Goal: Transaction & Acquisition: Purchase product/service

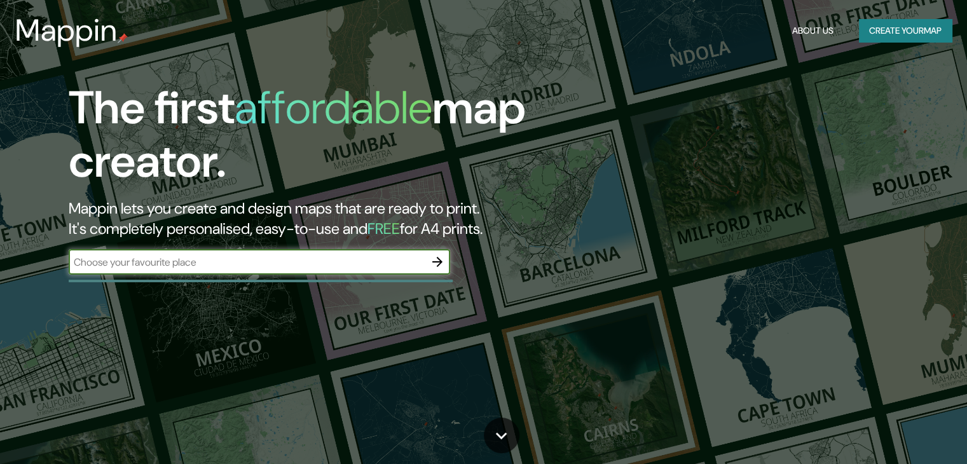
click at [223, 261] on input "text" at bounding box center [247, 262] width 356 height 15
type input "rua [PERSON_NAME]"
click at [438, 261] on icon "button" at bounding box center [437, 261] width 15 height 15
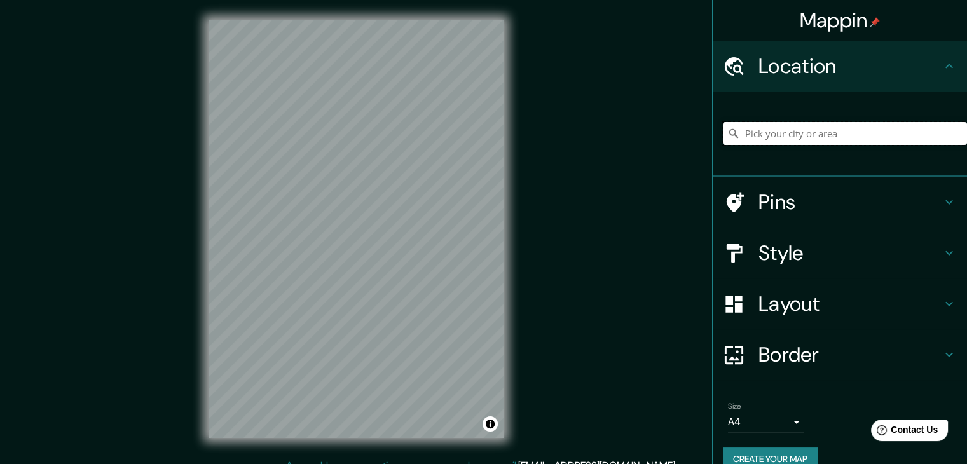
click at [762, 130] on input "Pick your city or area" at bounding box center [845, 133] width 244 height 23
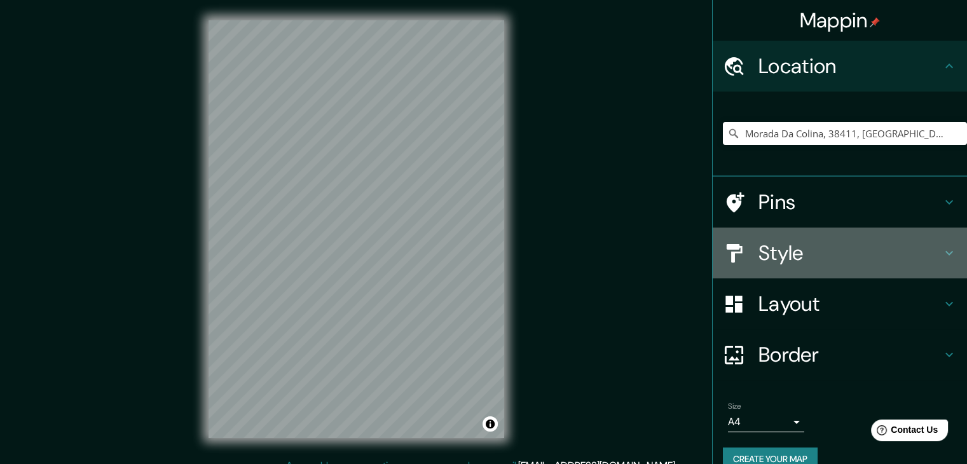
click at [769, 250] on h4 "Style" at bounding box center [849, 252] width 183 height 25
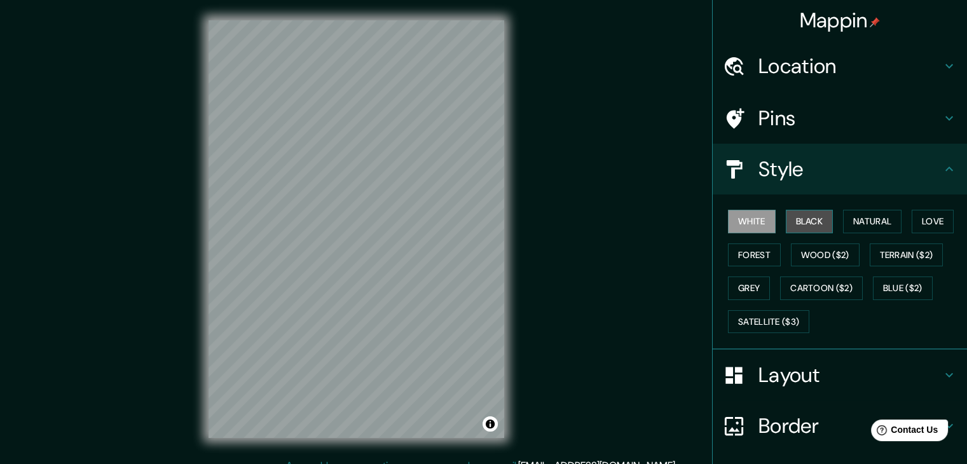
click at [806, 212] on button "Black" at bounding box center [810, 222] width 48 height 24
drag, startPoint x: 745, startPoint y: 232, endPoint x: 748, endPoint y: 222, distance: 10.7
click at [748, 222] on div "White Black Natural Love Forest Wood ($2) Terrain ($2) Grey Cartoon ($2) Blue (…" at bounding box center [845, 272] width 244 height 134
click at [748, 222] on button "White" at bounding box center [752, 222] width 48 height 24
click at [358, 253] on div at bounding box center [358, 252] width 10 height 10
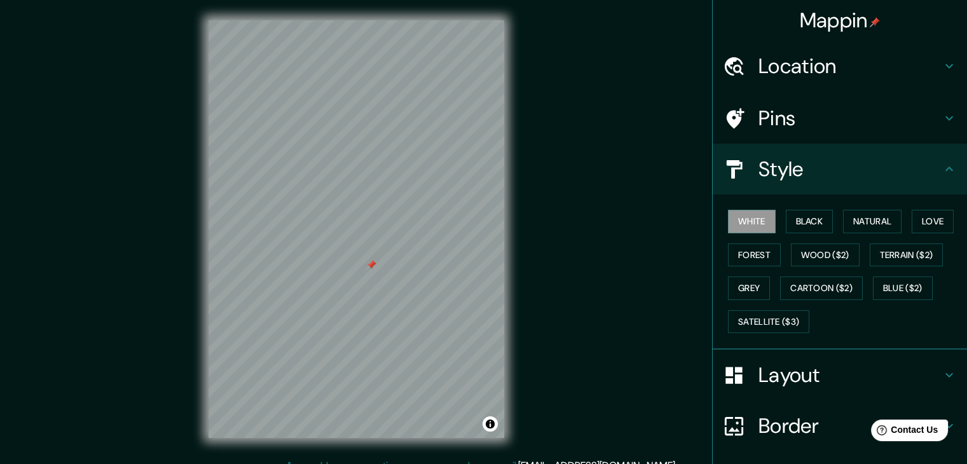
click at [369, 264] on div at bounding box center [371, 265] width 10 height 10
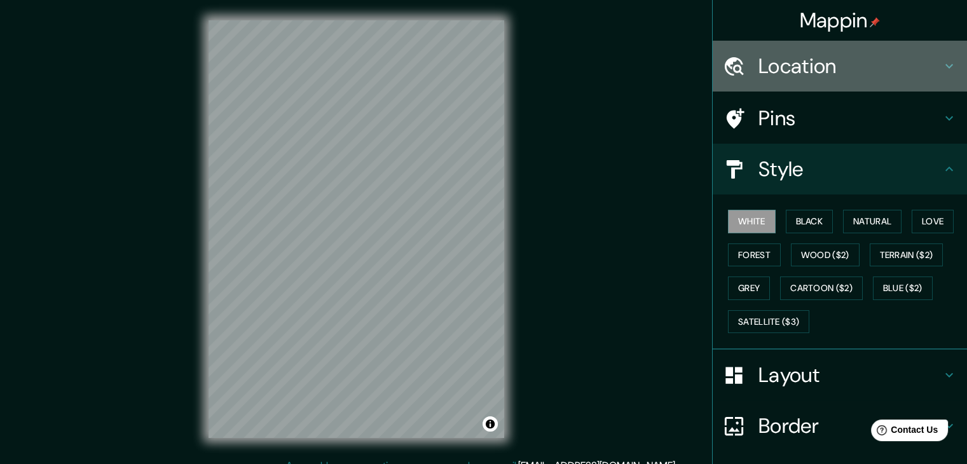
click at [813, 76] on h4 "Location" at bounding box center [849, 65] width 183 height 25
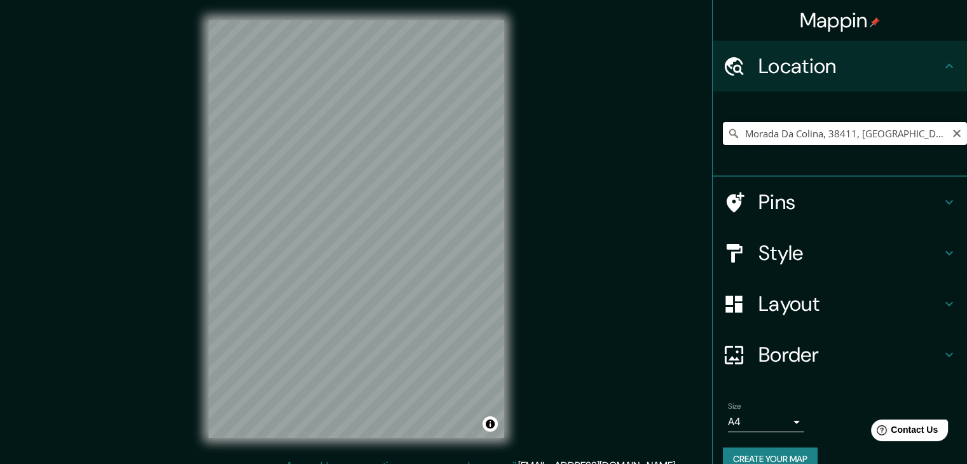
click at [847, 133] on input "Morada Da Colina, 38411, [GEOGRAPHIC_DATA], [GEOGRAPHIC_DATA], [GEOGRAPHIC_DATA]" at bounding box center [845, 133] width 244 height 23
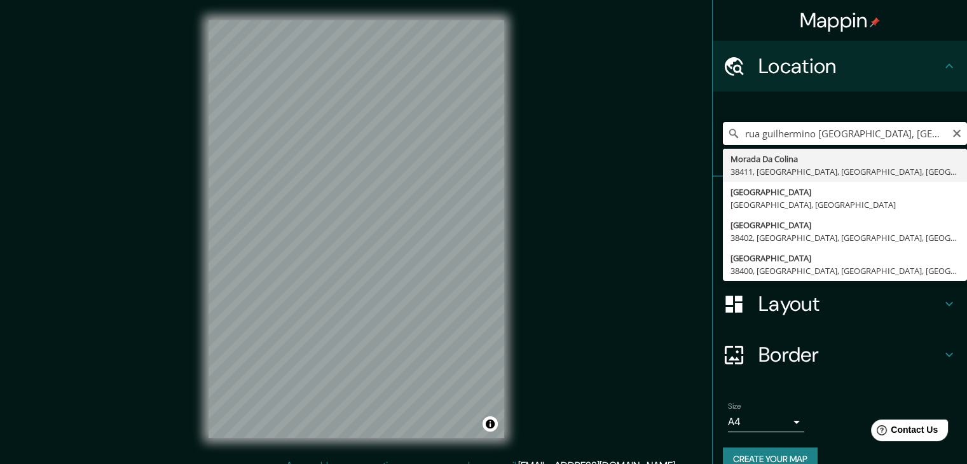
click at [809, 135] on input "rua guilhermino [GEOGRAPHIC_DATA], [GEOGRAPHIC_DATA], [GEOGRAPHIC_DATA], [GEOGR…" at bounding box center [845, 133] width 244 height 23
type input "Morada Da Colina, 38411, [GEOGRAPHIC_DATA], [GEOGRAPHIC_DATA], [GEOGRAPHIC_DATA]"
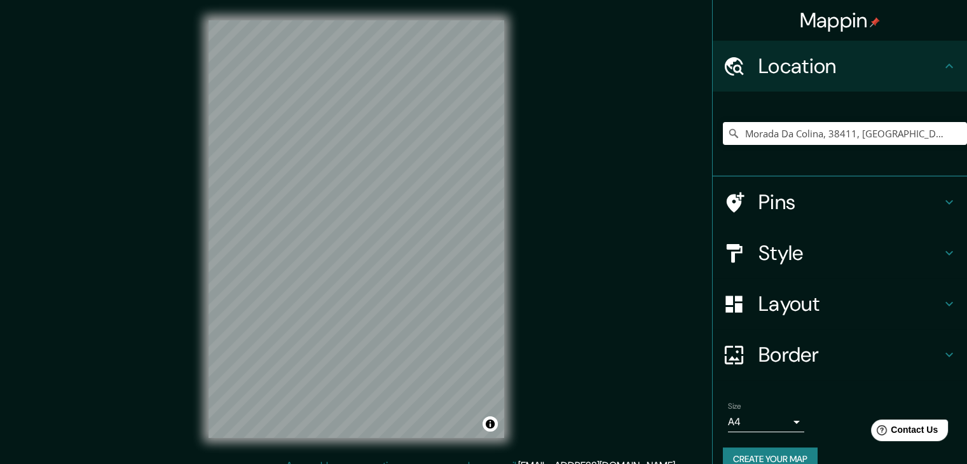
click at [518, 253] on div "© Mapbox © OpenStreetMap Improve this map" at bounding box center [356, 229] width 336 height 458
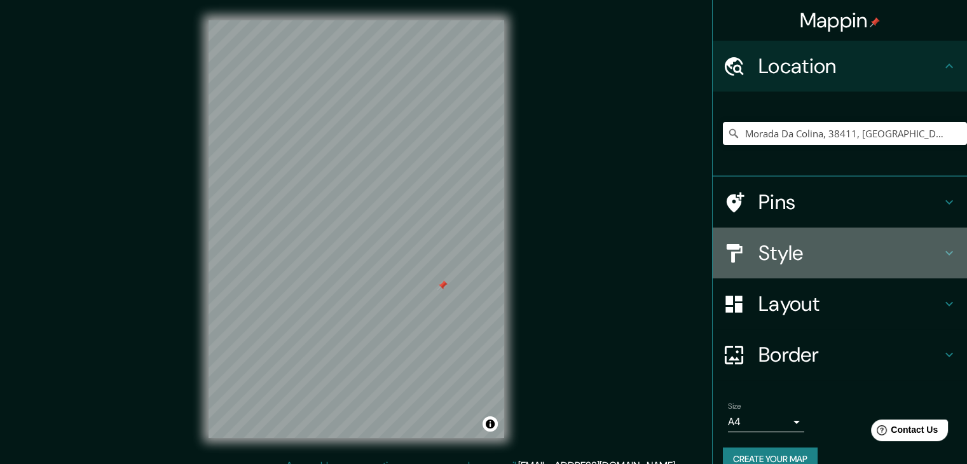
click at [830, 266] on div "Style" at bounding box center [840, 253] width 254 height 51
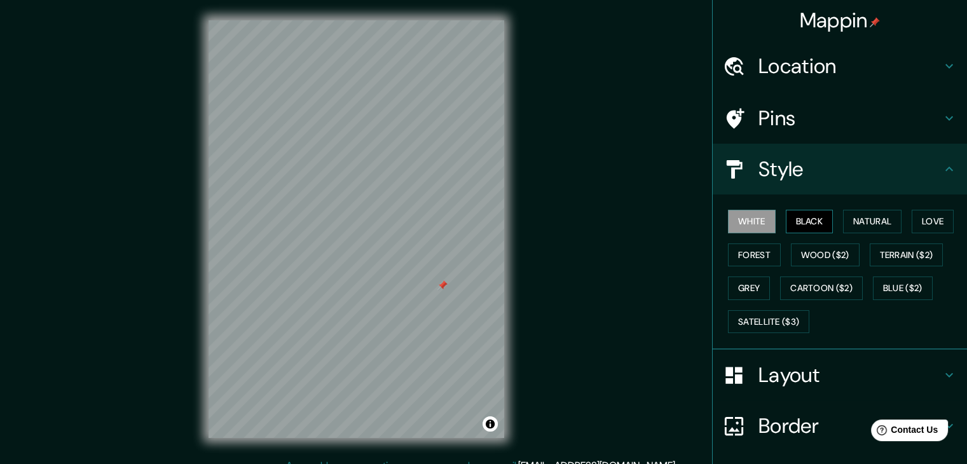
click at [811, 218] on button "Black" at bounding box center [810, 222] width 48 height 24
click at [890, 219] on button "Natural" at bounding box center [872, 222] width 58 height 24
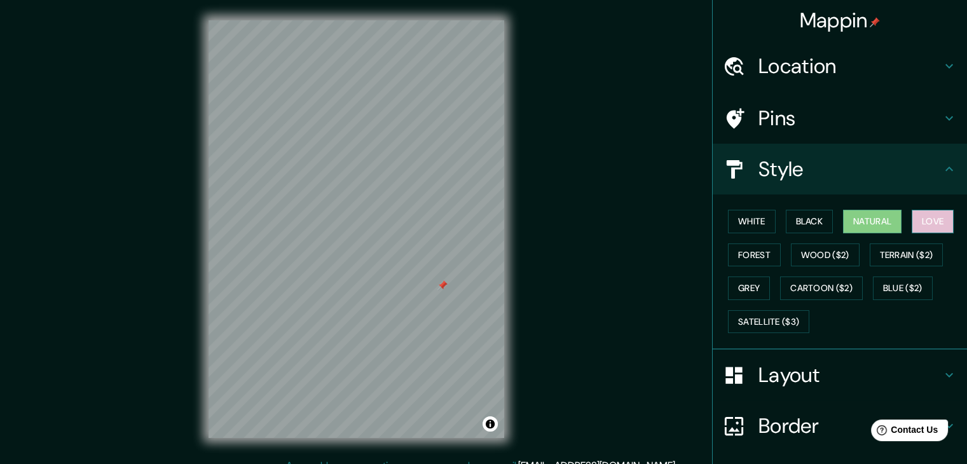
click at [928, 221] on button "Love" at bounding box center [933, 222] width 42 height 24
click at [741, 252] on button "Forest" at bounding box center [754, 255] width 53 height 24
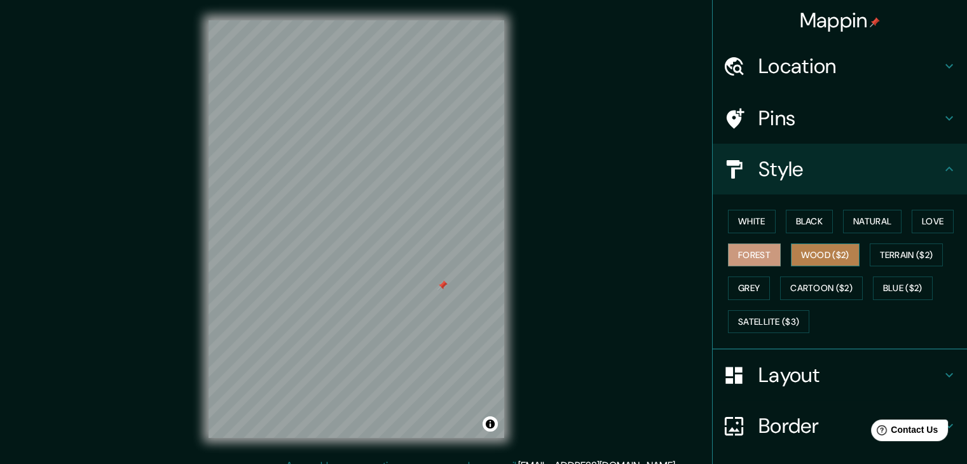
click at [810, 255] on button "Wood ($2)" at bounding box center [825, 255] width 69 height 24
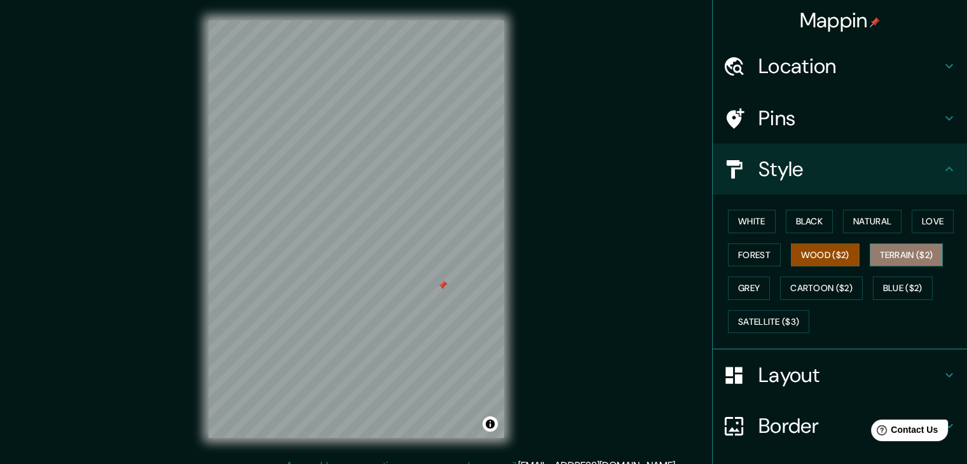
click at [882, 259] on button "Terrain ($2)" at bounding box center [907, 255] width 74 height 24
click at [741, 289] on button "Grey" at bounding box center [749, 289] width 42 height 24
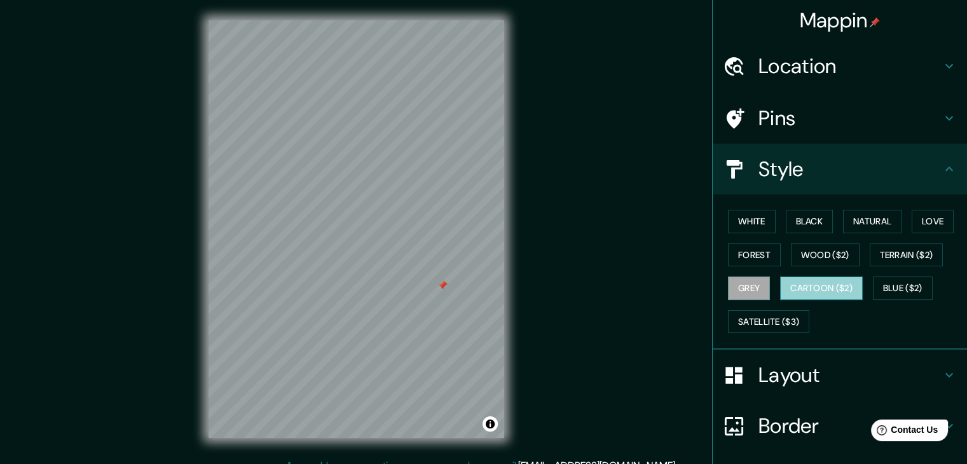
click at [789, 291] on button "Cartoon ($2)" at bounding box center [821, 289] width 83 height 24
click at [902, 292] on button "Blue ($2)" at bounding box center [903, 289] width 60 height 24
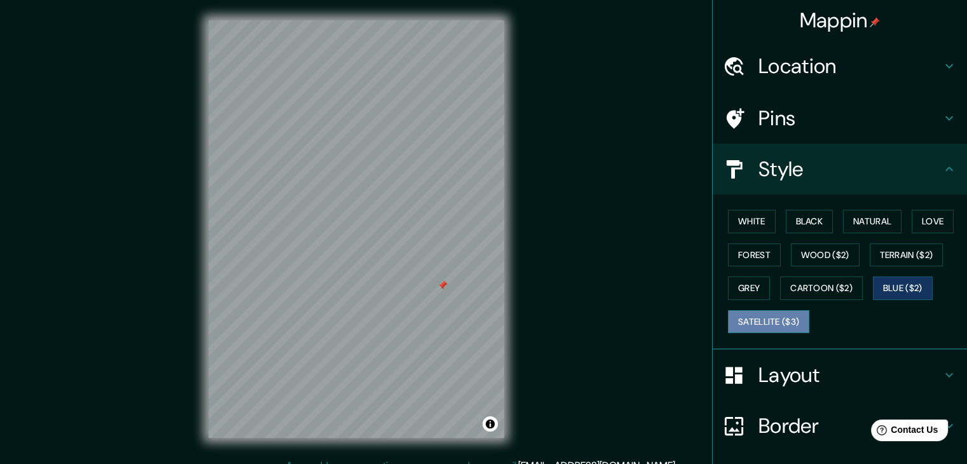
click at [769, 311] on button "Satellite ($3)" at bounding box center [768, 322] width 81 height 24
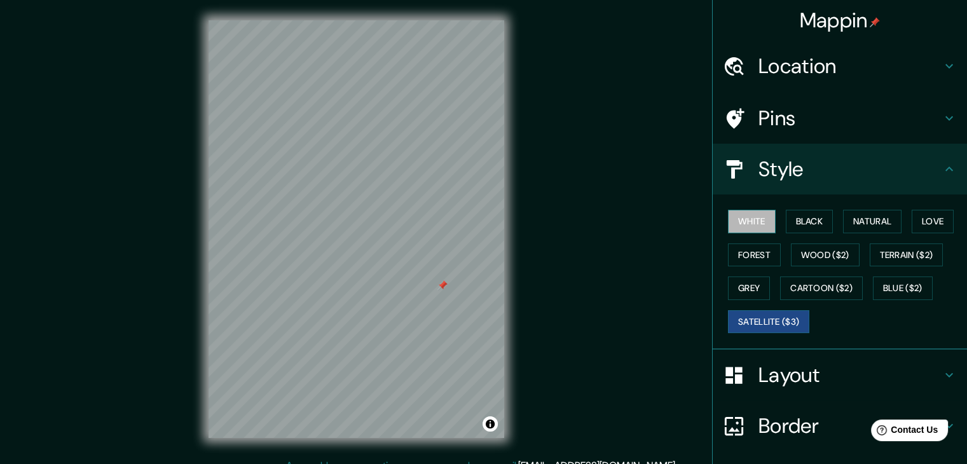
click at [737, 214] on button "White" at bounding box center [752, 222] width 48 height 24
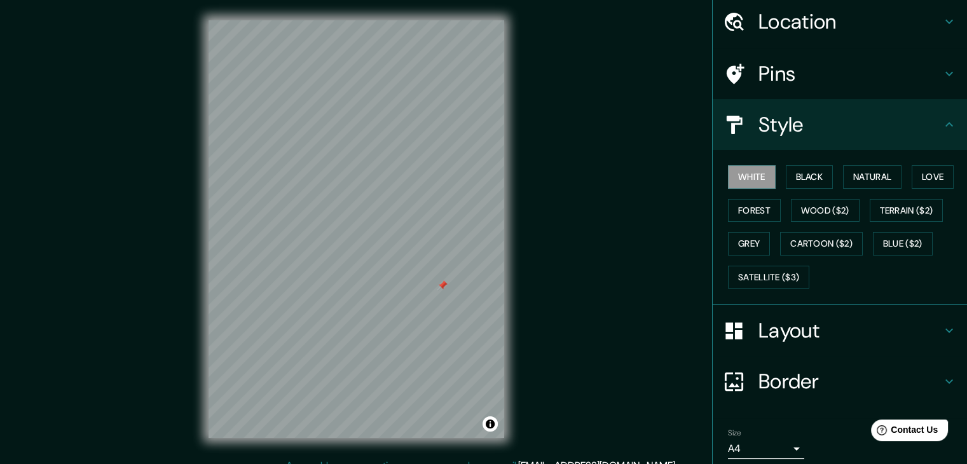
scroll to position [64, 0]
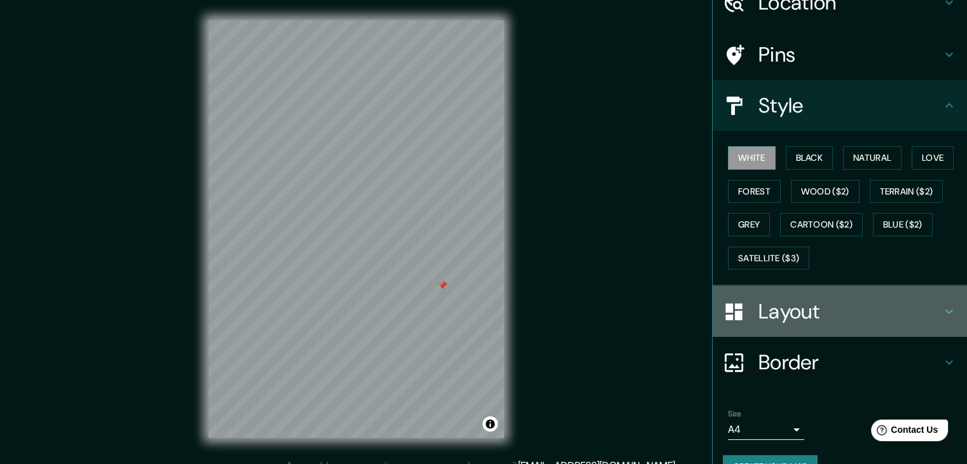
click at [892, 310] on h4 "Layout" at bounding box center [849, 311] width 183 height 25
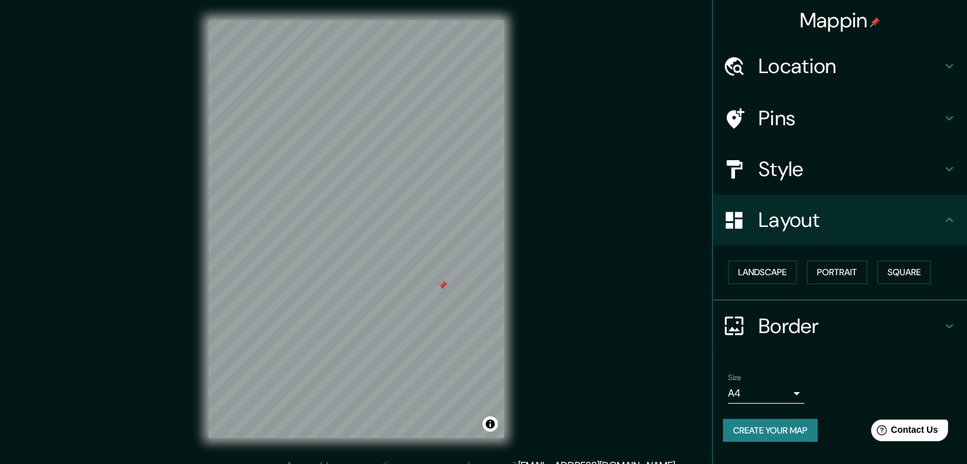
scroll to position [0, 0]
click at [898, 272] on button "Square" at bounding box center [903, 273] width 53 height 24
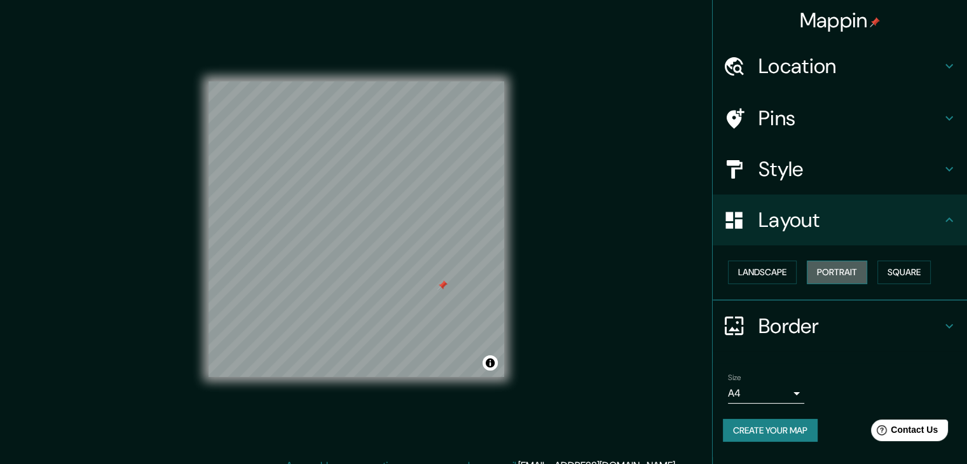
click at [860, 268] on button "Portrait" at bounding box center [837, 273] width 60 height 24
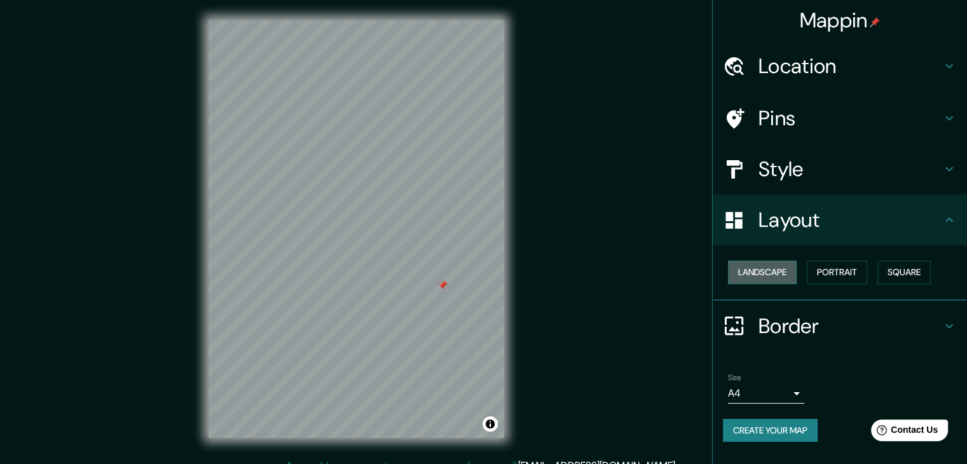
click at [793, 267] on button "Landscape" at bounding box center [762, 273] width 69 height 24
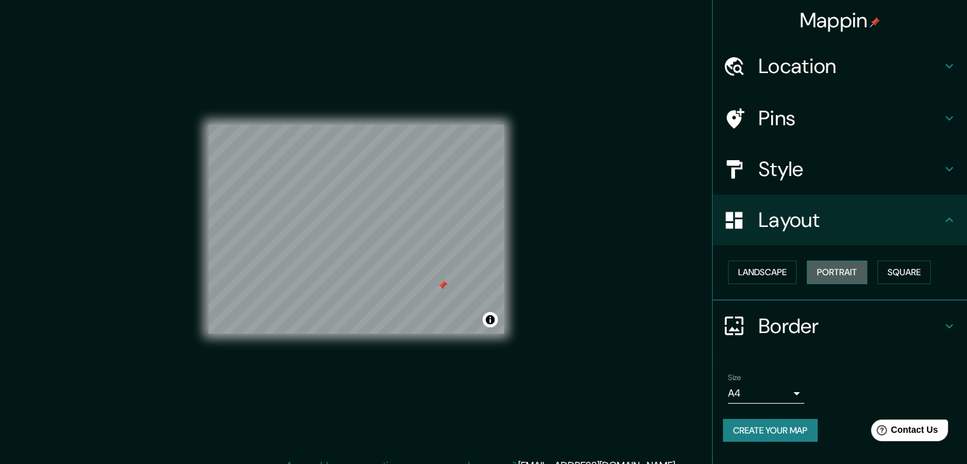
click at [851, 261] on button "Portrait" at bounding box center [837, 273] width 60 height 24
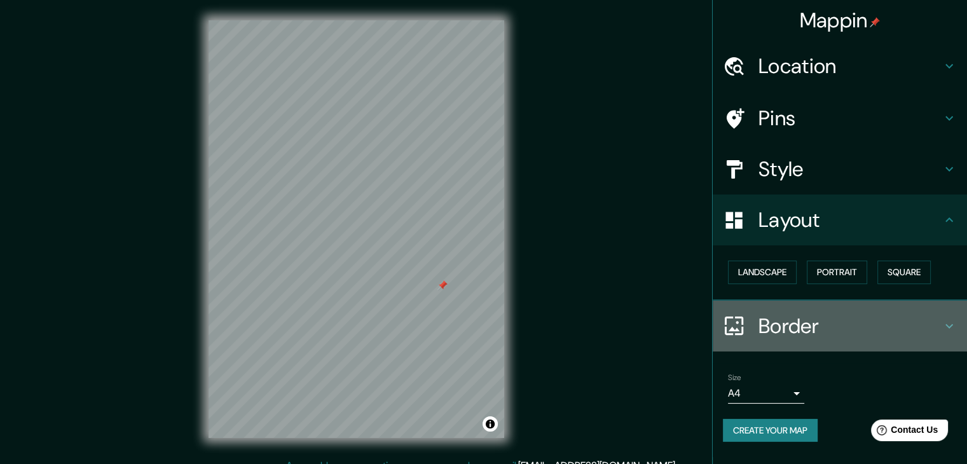
click at [809, 334] on h4 "Border" at bounding box center [849, 325] width 183 height 25
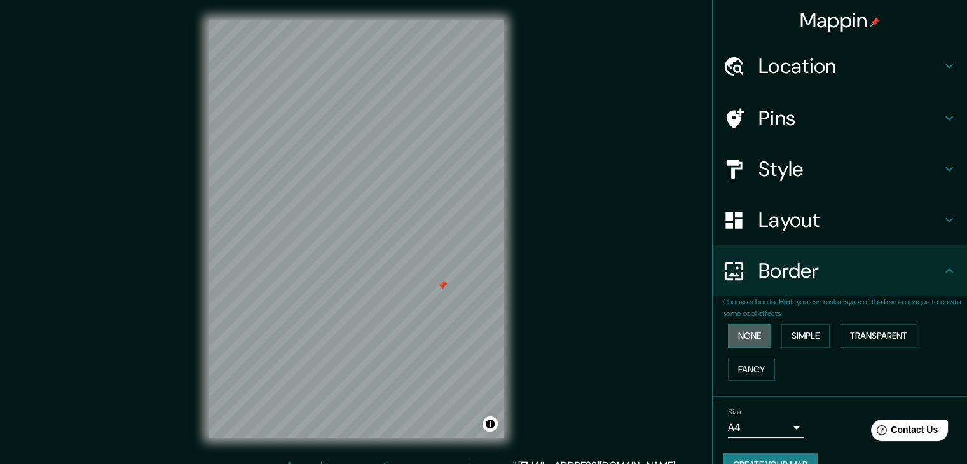
click at [748, 338] on button "None" at bounding box center [749, 336] width 43 height 24
click at [804, 325] on button "Simple" at bounding box center [805, 336] width 48 height 24
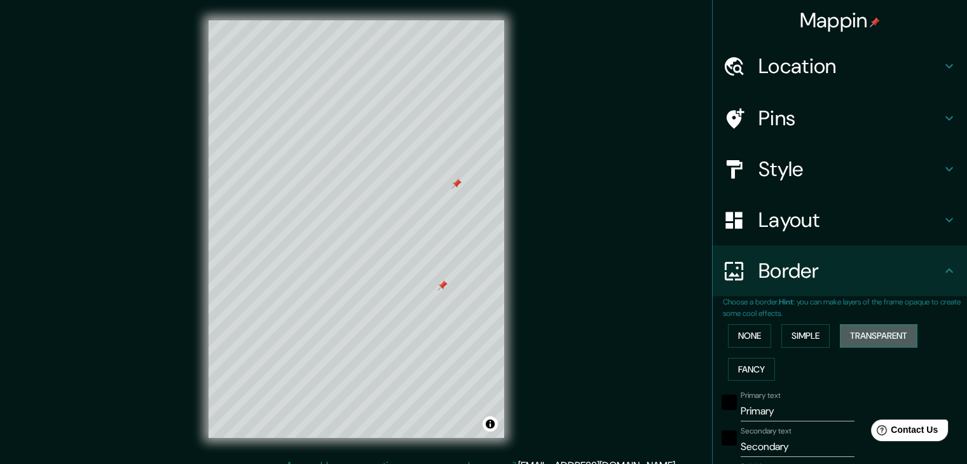
click at [859, 331] on button "Transparent" at bounding box center [879, 336] width 78 height 24
click at [734, 329] on button "None" at bounding box center [749, 336] width 43 height 24
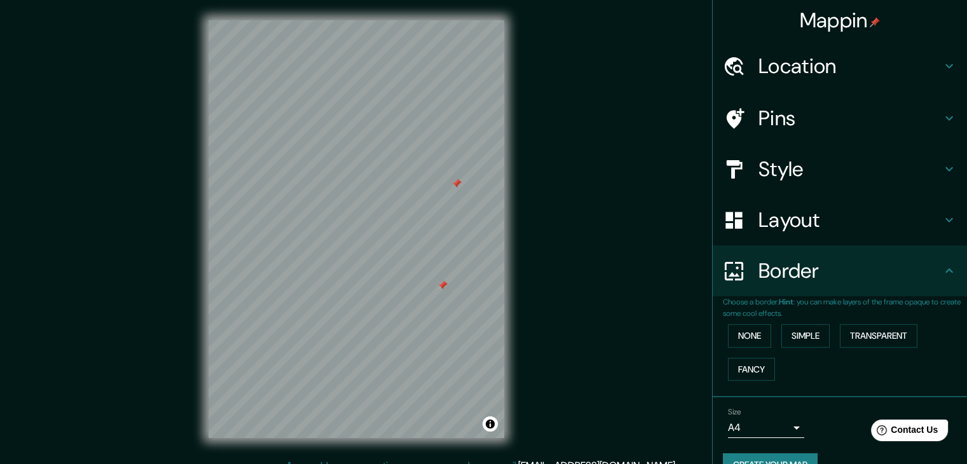
click at [456, 182] on div at bounding box center [456, 184] width 10 height 10
click at [449, 283] on div at bounding box center [449, 285] width 10 height 10
click at [441, 284] on div at bounding box center [442, 285] width 10 height 10
click at [450, 284] on div at bounding box center [449, 285] width 10 height 10
click at [554, 210] on div "Mappin Location [GEOGRAPHIC_DATA], 38411, [GEOGRAPHIC_DATA], [GEOGRAPHIC_DATA],…" at bounding box center [483, 239] width 967 height 479
